Goal: Information Seeking & Learning: Learn about a topic

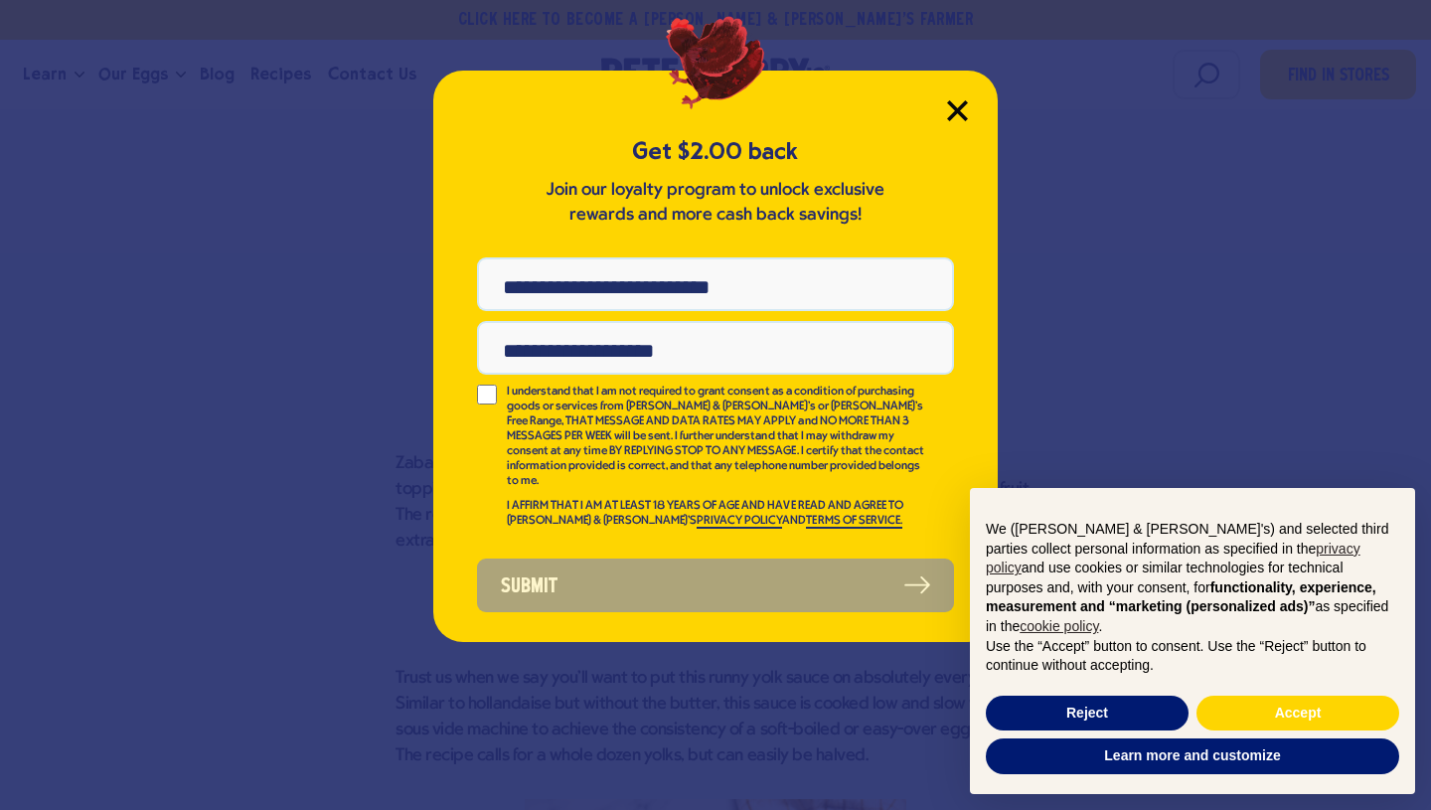
click at [950, 107] on icon "Close Modal" at bounding box center [957, 110] width 21 height 21
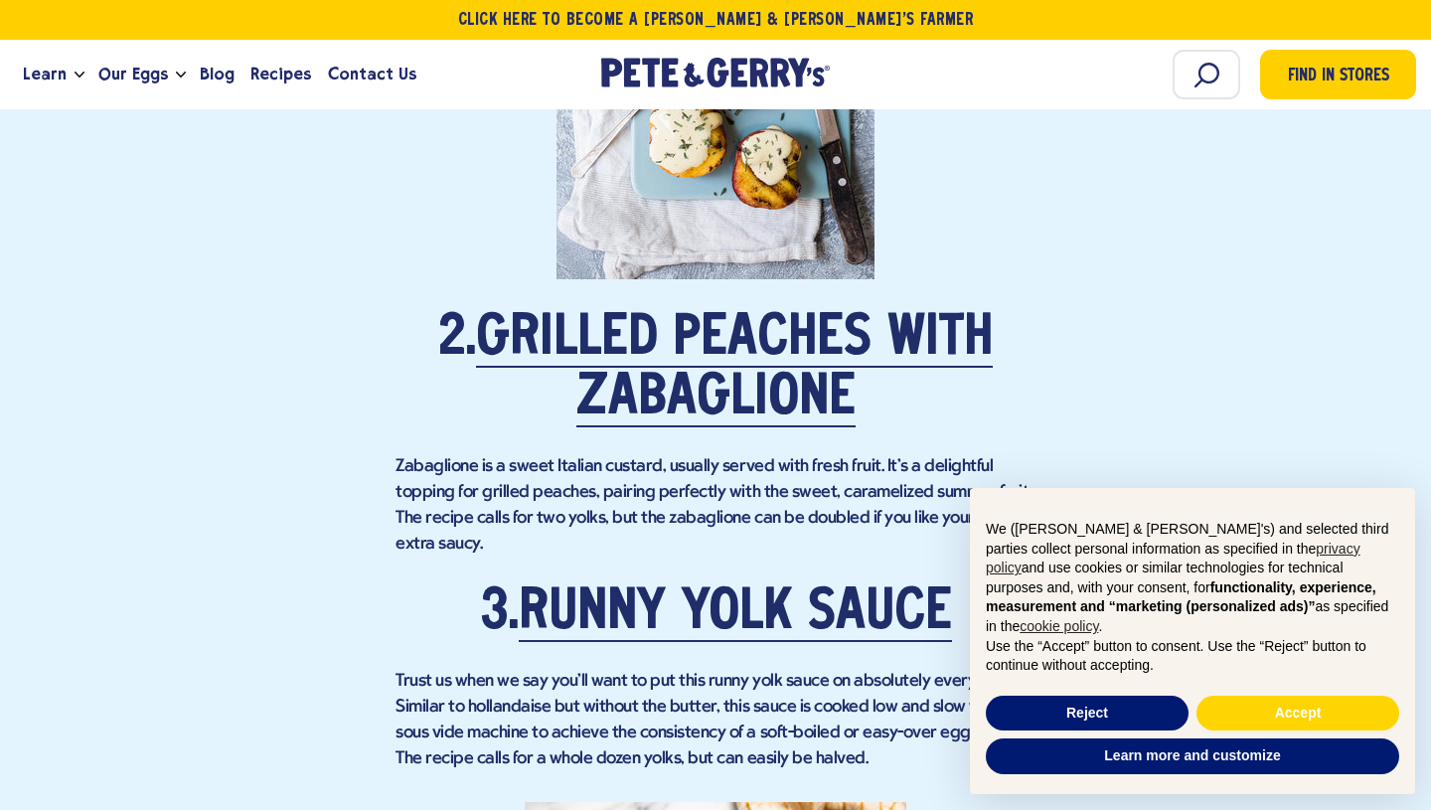
scroll to position [2556, 0]
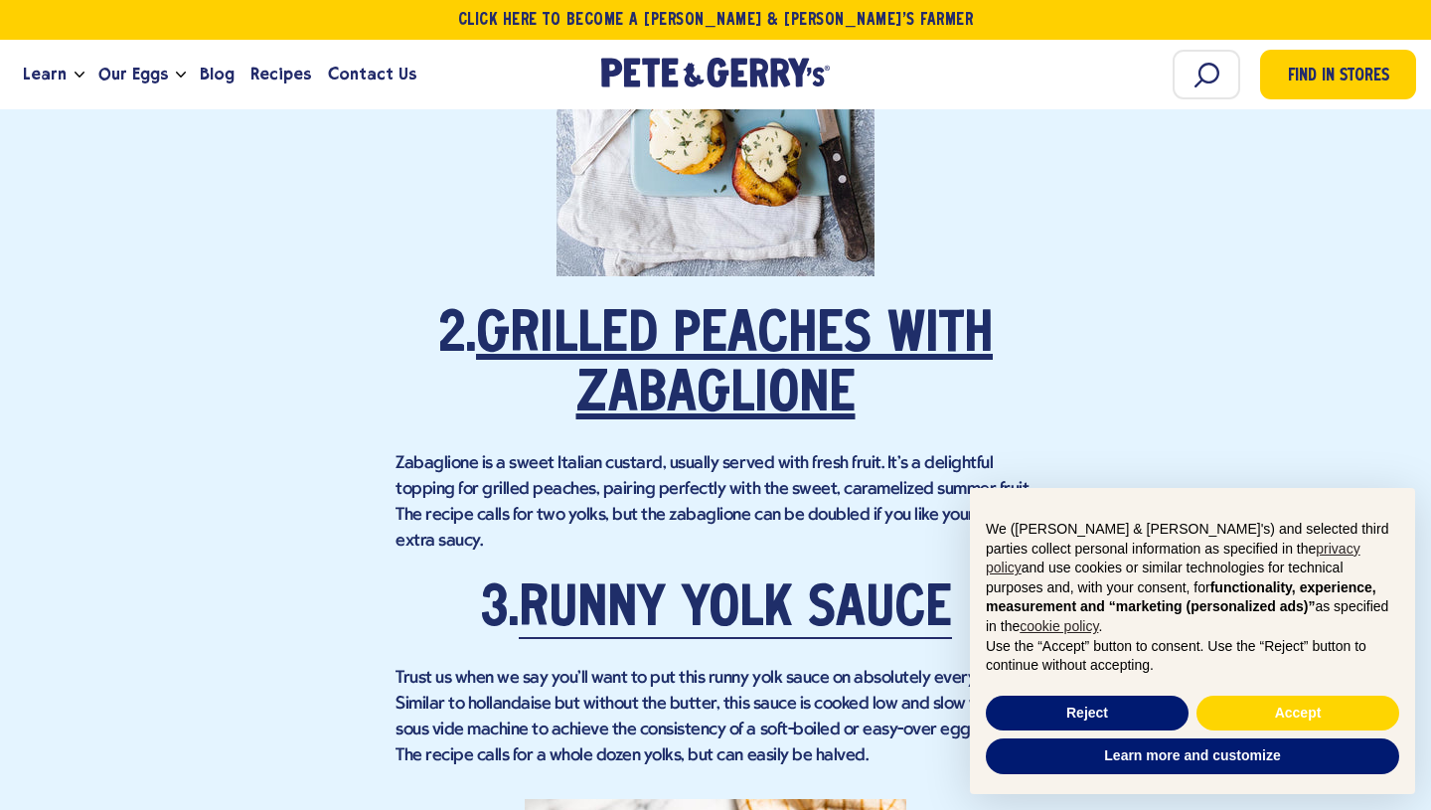
click at [698, 320] on link "Grilled Peaches with Zabaglione" at bounding box center [734, 366] width 517 height 115
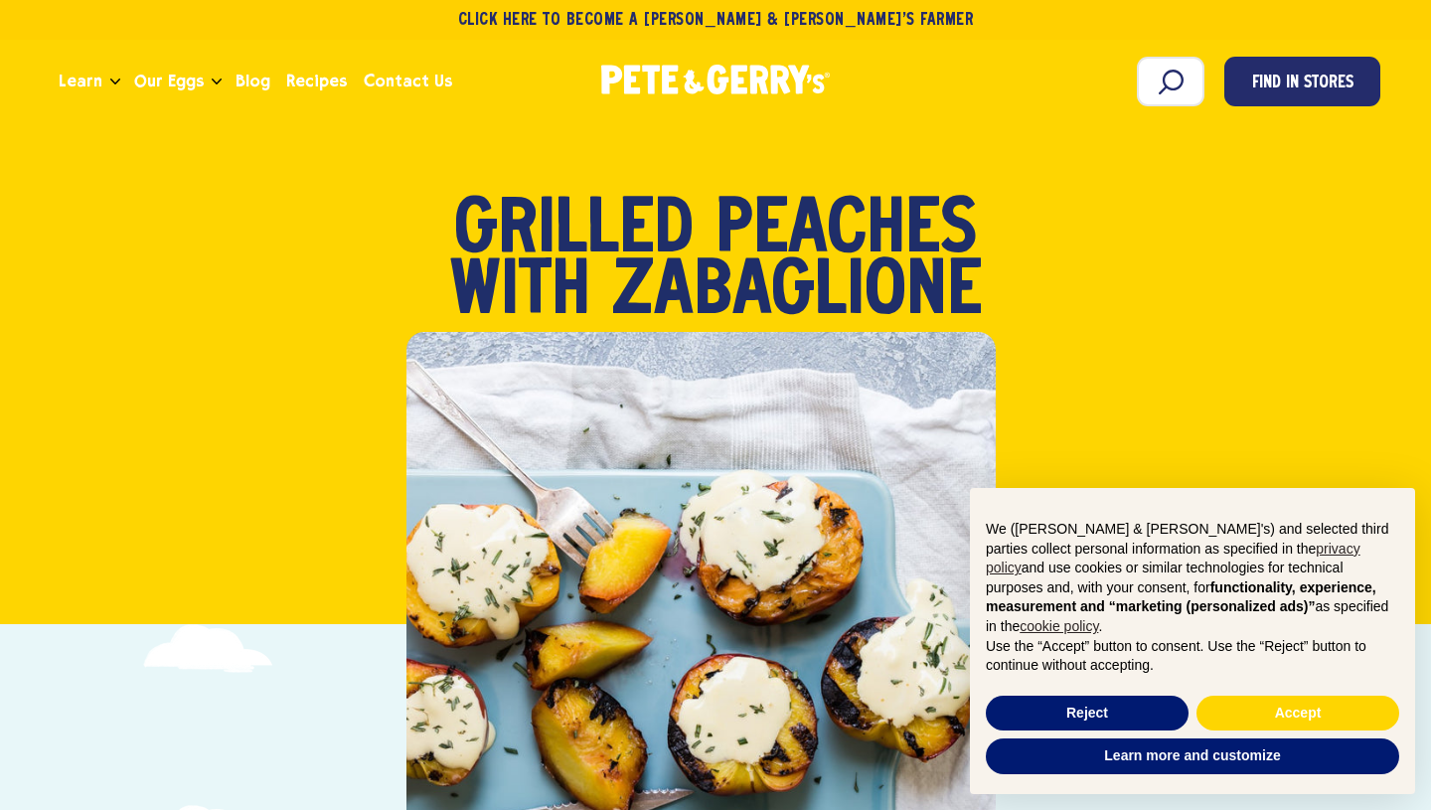
scroll to position [309, 0]
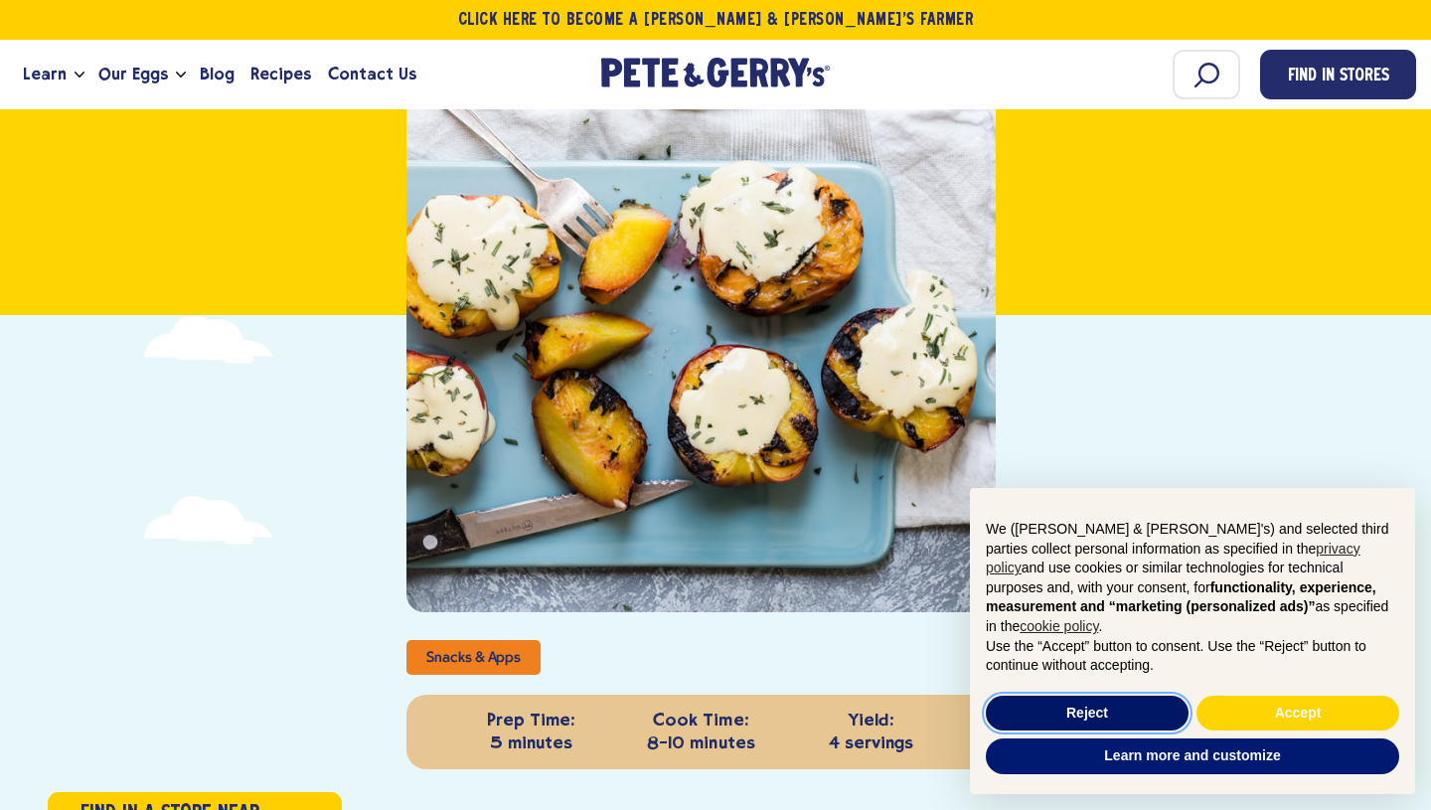
click at [1142, 710] on button "Reject" at bounding box center [1087, 714] width 203 height 36
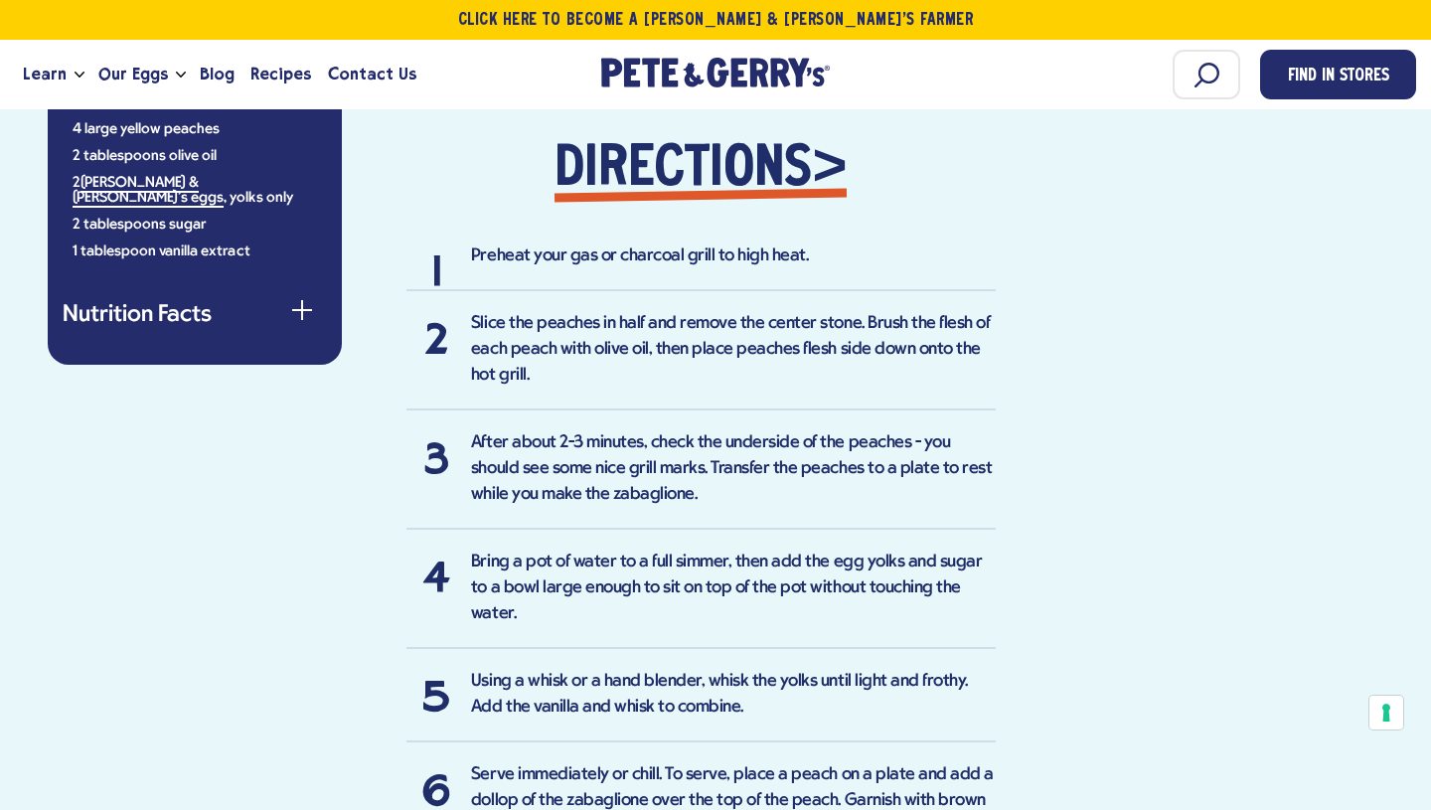
scroll to position [1190, 0]
